Goal: Information Seeking & Learning: Learn about a topic

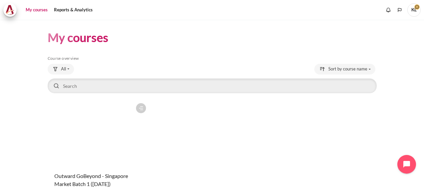
scroll to position [53, 0]
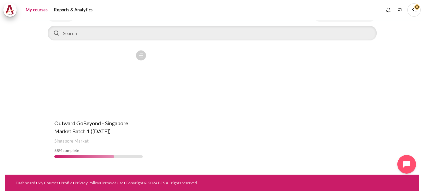
click at [100, 115] on div "Course is starred Actions for course Outward GoBeyond - Singapore Market Batch …" at bounding box center [99, 105] width 102 height 116
click at [89, 127] on span "Outward GoBeyond - Singapore Market Batch 1 ([DATE])" at bounding box center [91, 127] width 74 height 14
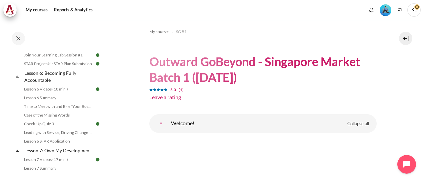
scroll to position [364, 0]
click at [48, 92] on link "Lesson 6 Videos (18 min.)" at bounding box center [58, 88] width 73 height 8
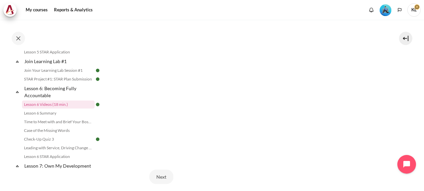
scroll to position [313, 0]
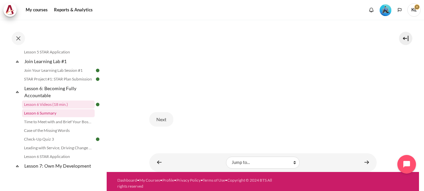
click at [62, 117] on link "Lesson 6 Summary" at bounding box center [58, 113] width 73 height 8
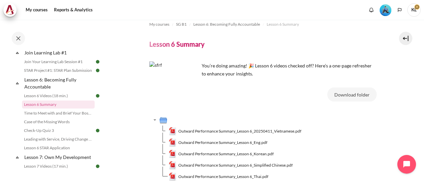
scroll to position [65, 0]
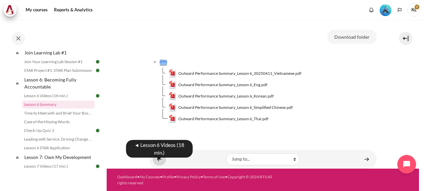
click at [160, 161] on link "Content" at bounding box center [159, 158] width 13 height 13
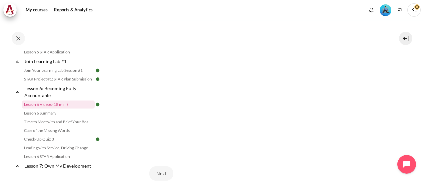
scroll to position [313, 0]
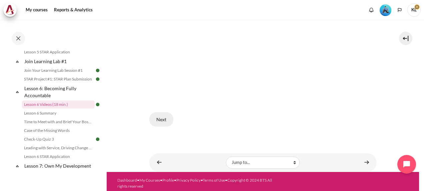
click at [163, 116] on button "Next" at bounding box center [161, 119] width 24 height 14
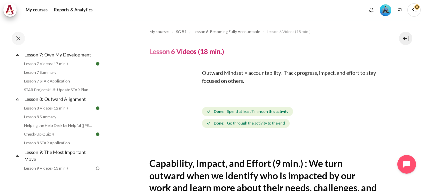
scroll to position [489, 0]
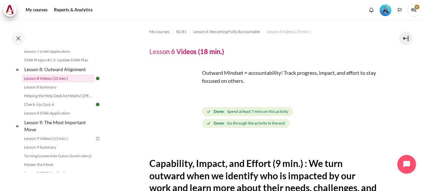
click at [47, 82] on link "Lesson 8 Videos (12 min.)" at bounding box center [58, 78] width 73 height 8
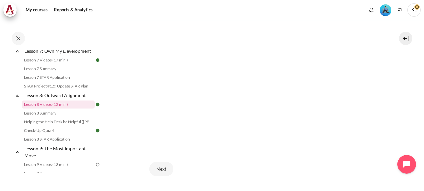
scroll to position [208, 0]
click at [161, 169] on button "Next" at bounding box center [161, 169] width 24 height 14
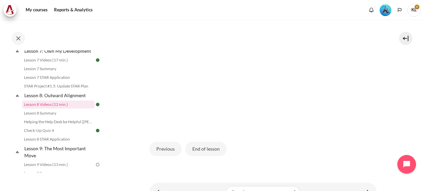
scroll to position [229, 0]
click at [156, 148] on button "Previous" at bounding box center [165, 148] width 32 height 14
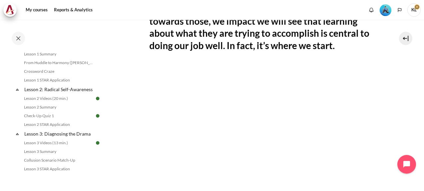
scroll to position [119, 0]
click at [62, 82] on link "Lesson 1 STAR Application" at bounding box center [58, 80] width 73 height 8
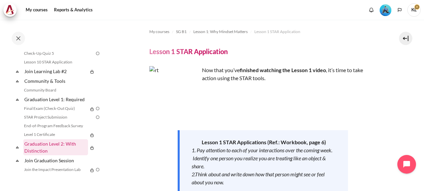
scroll to position [662, 0]
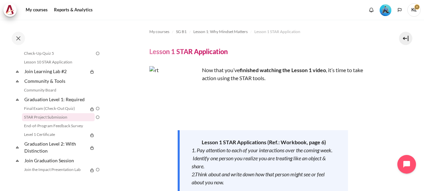
click at [61, 121] on link "STAR Project Submission" at bounding box center [58, 117] width 73 height 8
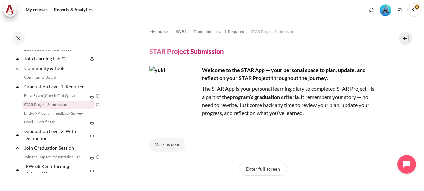
scroll to position [104, 0]
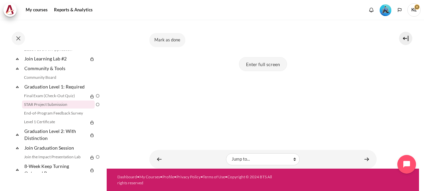
click at [255, 65] on button "Enter full screen" at bounding box center [263, 64] width 48 height 14
click at [280, 65] on button "Enter full screen" at bounding box center [263, 64] width 48 height 14
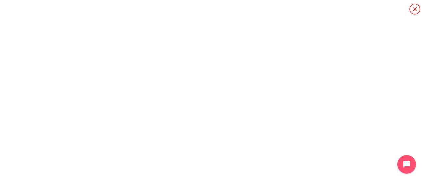
scroll to position [52, 0]
